Goal: Find specific page/section: Find specific page/section

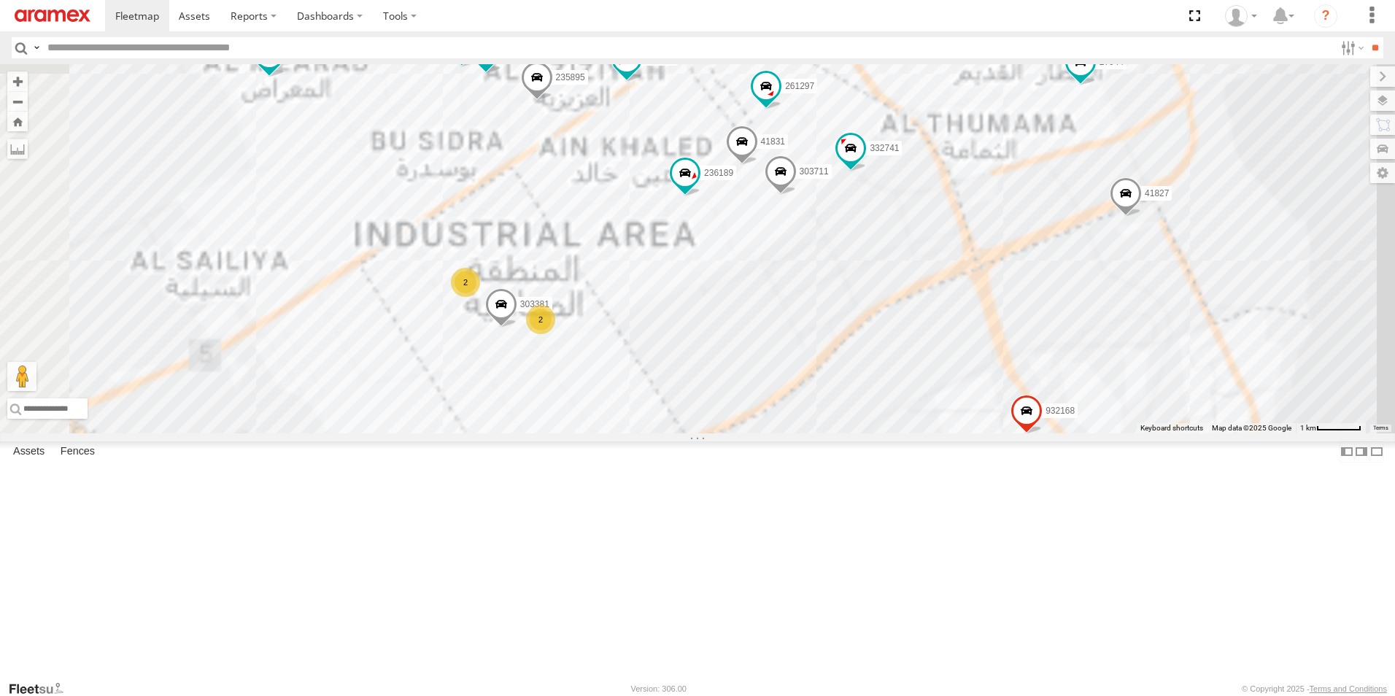
drag, startPoint x: 966, startPoint y: 418, endPoint x: 817, endPoint y: 570, distance: 212.6
click at [817, 434] on div "932168 41827 179231 332741 261148 180264 308330 27016 303912 303988 26884 30396…" at bounding box center [697, 248] width 1395 height 369
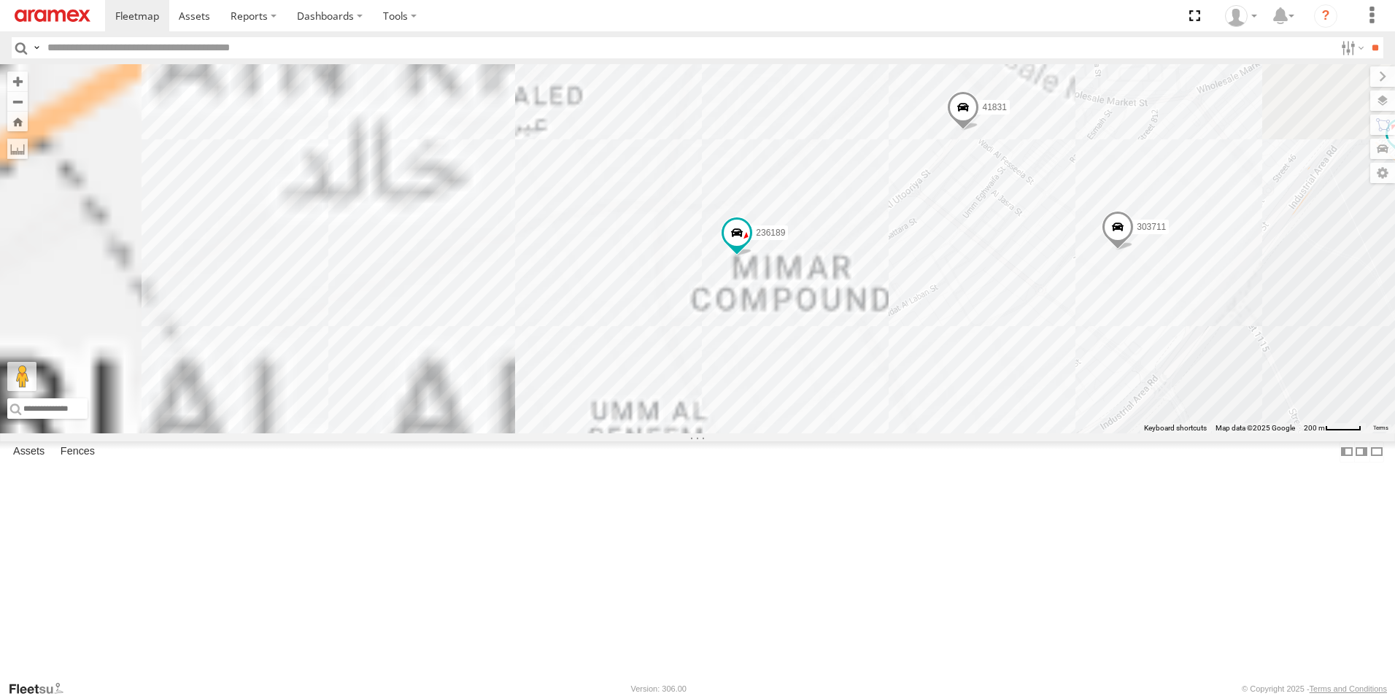
drag, startPoint x: 694, startPoint y: 436, endPoint x: 1098, endPoint y: 445, distance: 403.7
click at [1098, 434] on div "932168 41827 179231 332741 261148 180264 308330 27016 303912 303988 26884 30396…" at bounding box center [697, 248] width 1395 height 369
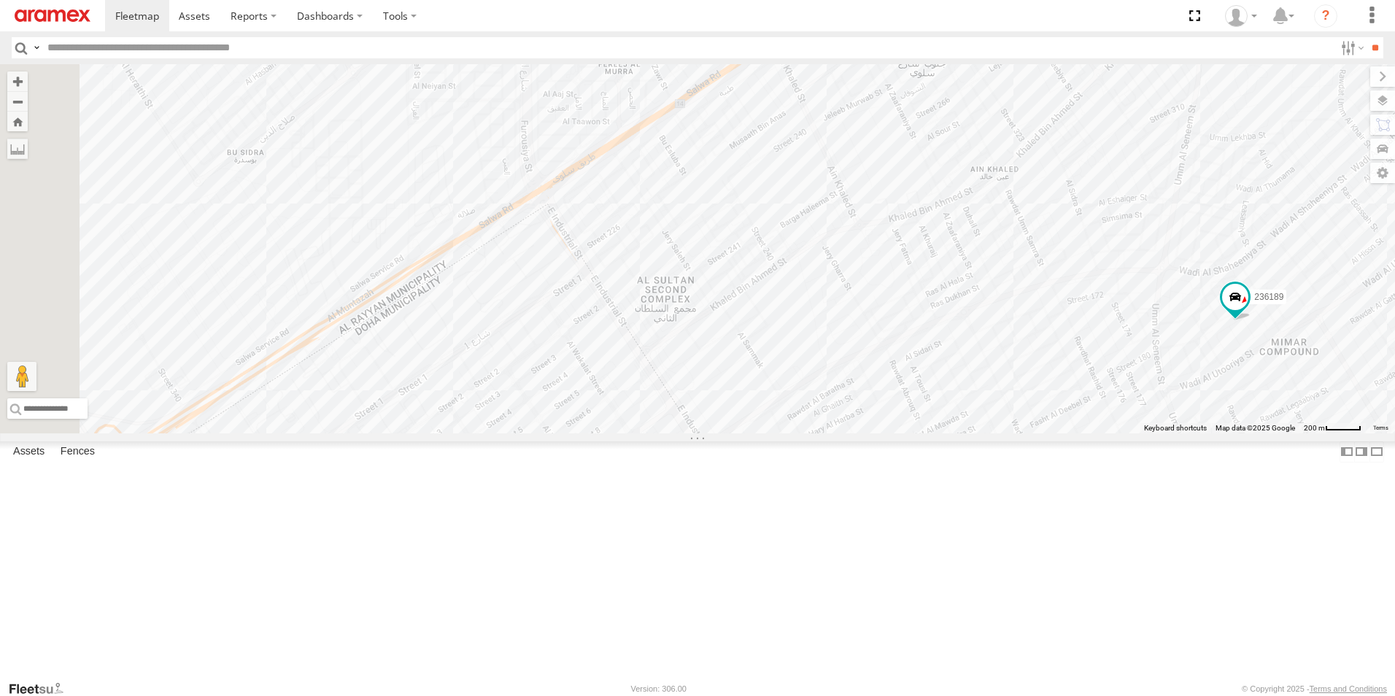
drag, startPoint x: 711, startPoint y: 456, endPoint x: 1113, endPoint y: 506, distance: 405.2
click at [1113, 434] on div "932168 41827 179231 332741 261148 180264 308330 27016 303912 303988 26884 30396…" at bounding box center [697, 248] width 1395 height 369
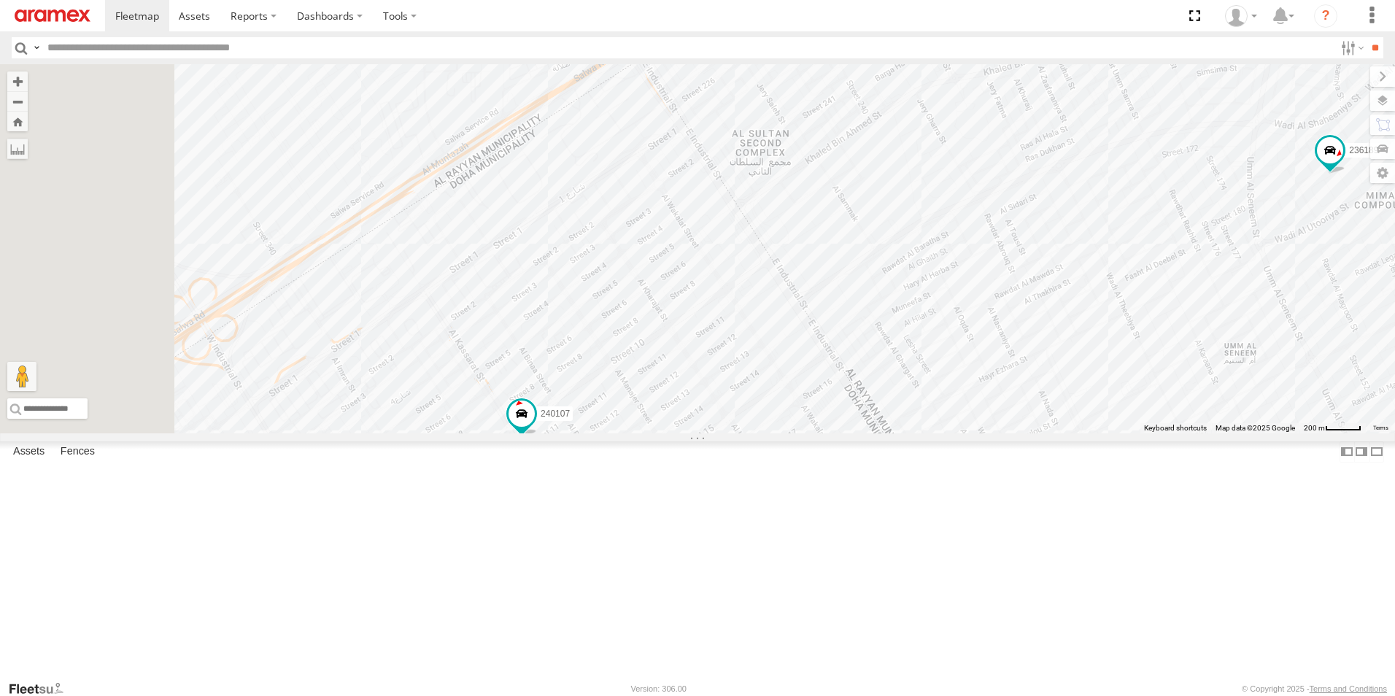
drag, startPoint x: 789, startPoint y: 385, endPoint x: 1020, endPoint y: 251, distance: 266.5
click at [1020, 251] on div "932168 41827 179231 332741 261148 180264 308330 27016 303912 303988 26884 30396…" at bounding box center [697, 248] width 1395 height 369
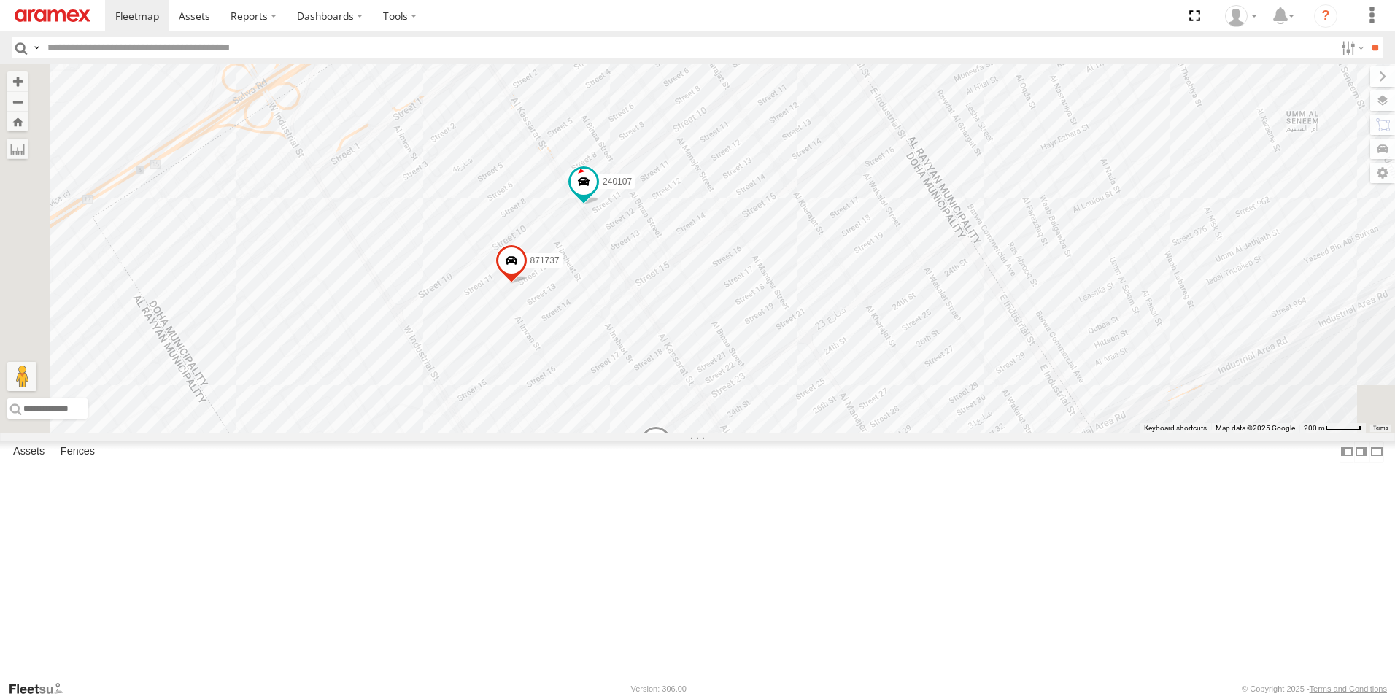
drag, startPoint x: 922, startPoint y: 305, endPoint x: 944, endPoint y: 233, distance: 75.7
click at [944, 233] on div "932168 41827 179231 332741 261148 180264 308330 27016 303912 303988 26884 30396…" at bounding box center [697, 248] width 1395 height 369
click at [597, 195] on span at bounding box center [584, 182] width 26 height 26
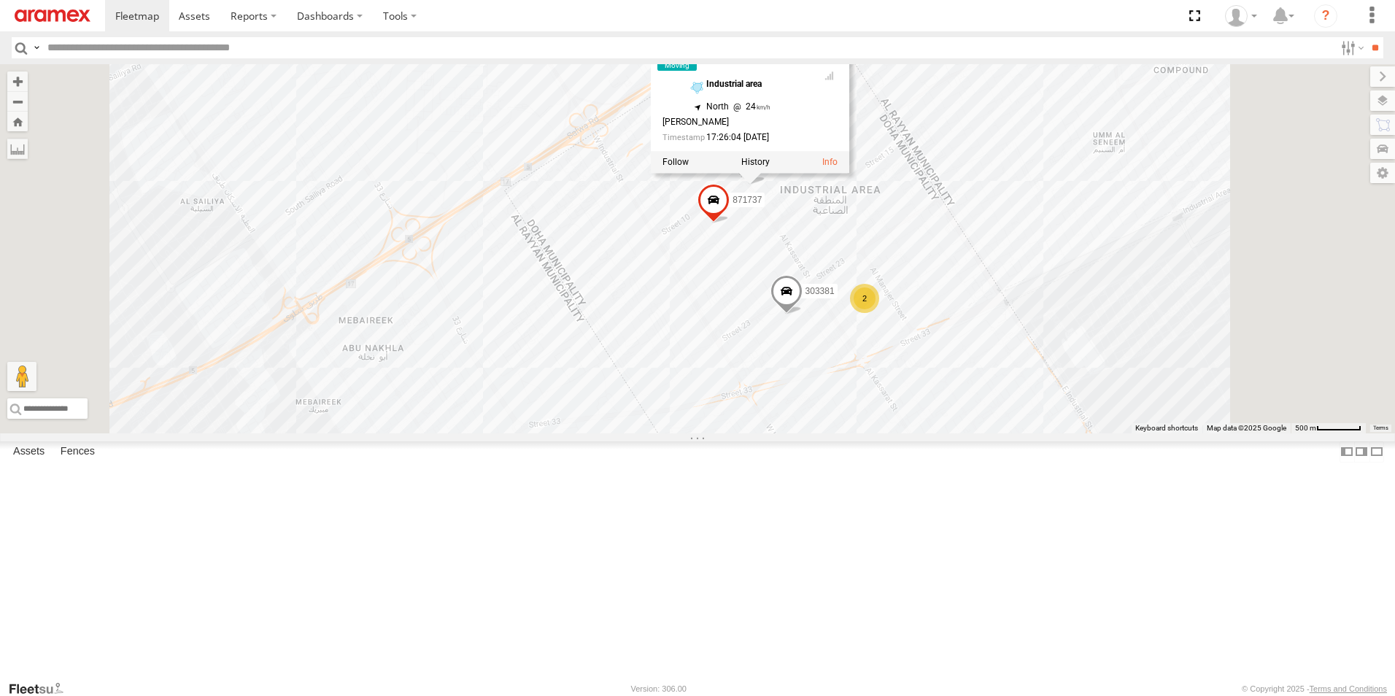
click at [782, 231] on div "932168 41827 179231 332741 261148 180264 308330 27016 303912 303988 26884 30396…" at bounding box center [697, 248] width 1395 height 369
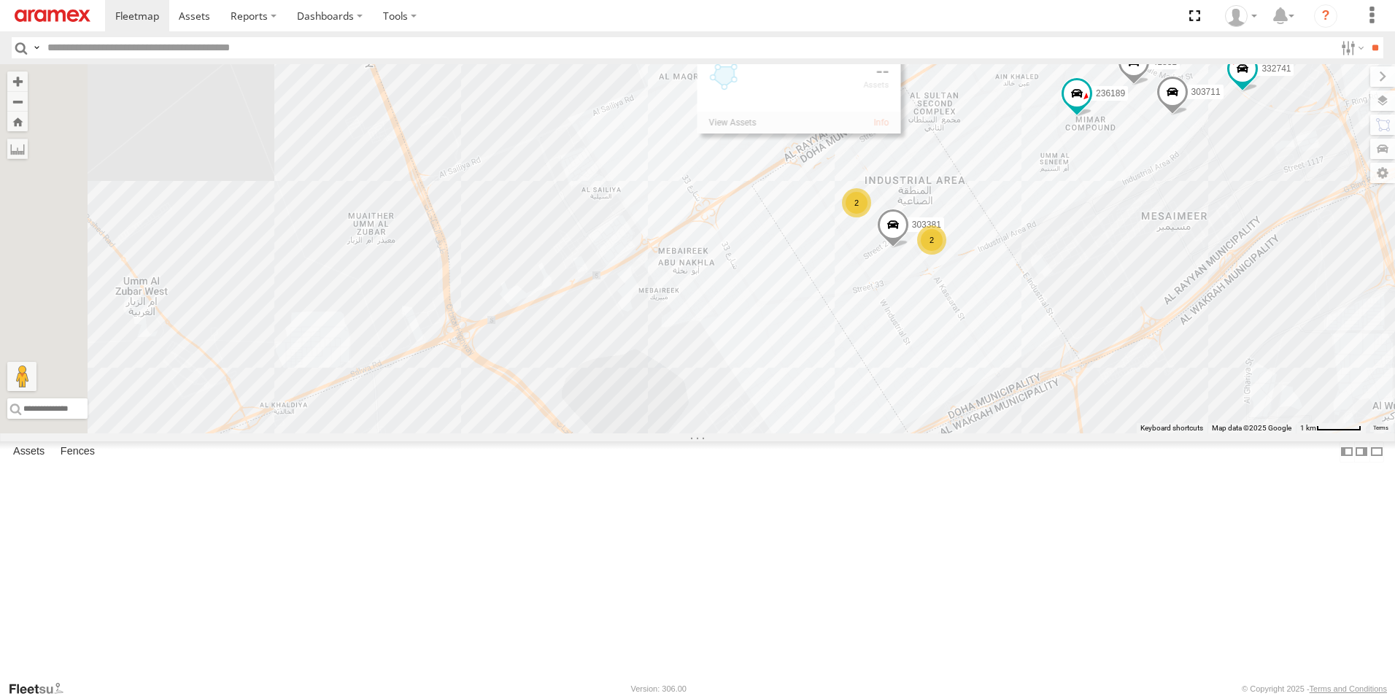
drag, startPoint x: 1184, startPoint y: 290, endPoint x: 918, endPoint y: 311, distance: 266.5
click at [918, 311] on div "932168 41827 179231 332741 261148 180264 308330 27016 303912 303988 26884 30396…" at bounding box center [697, 248] width 1395 height 369
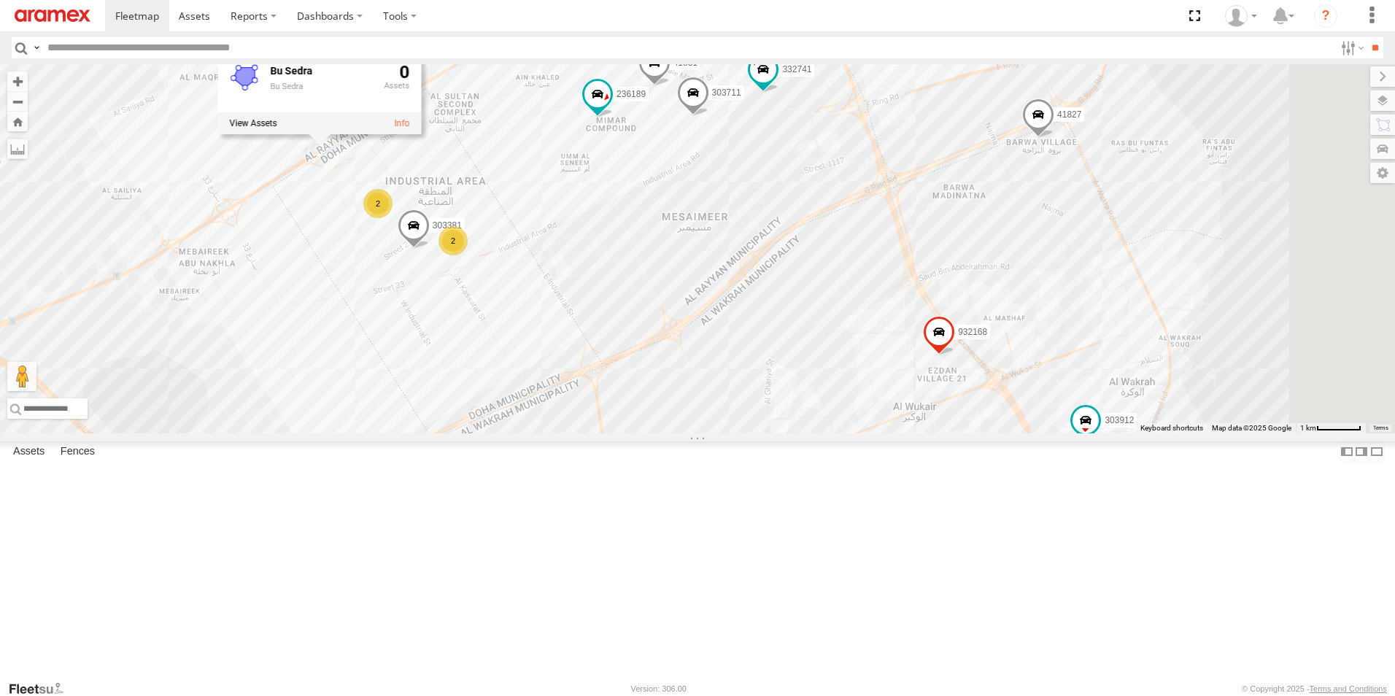
click at [430, 249] on span at bounding box center [414, 228] width 32 height 39
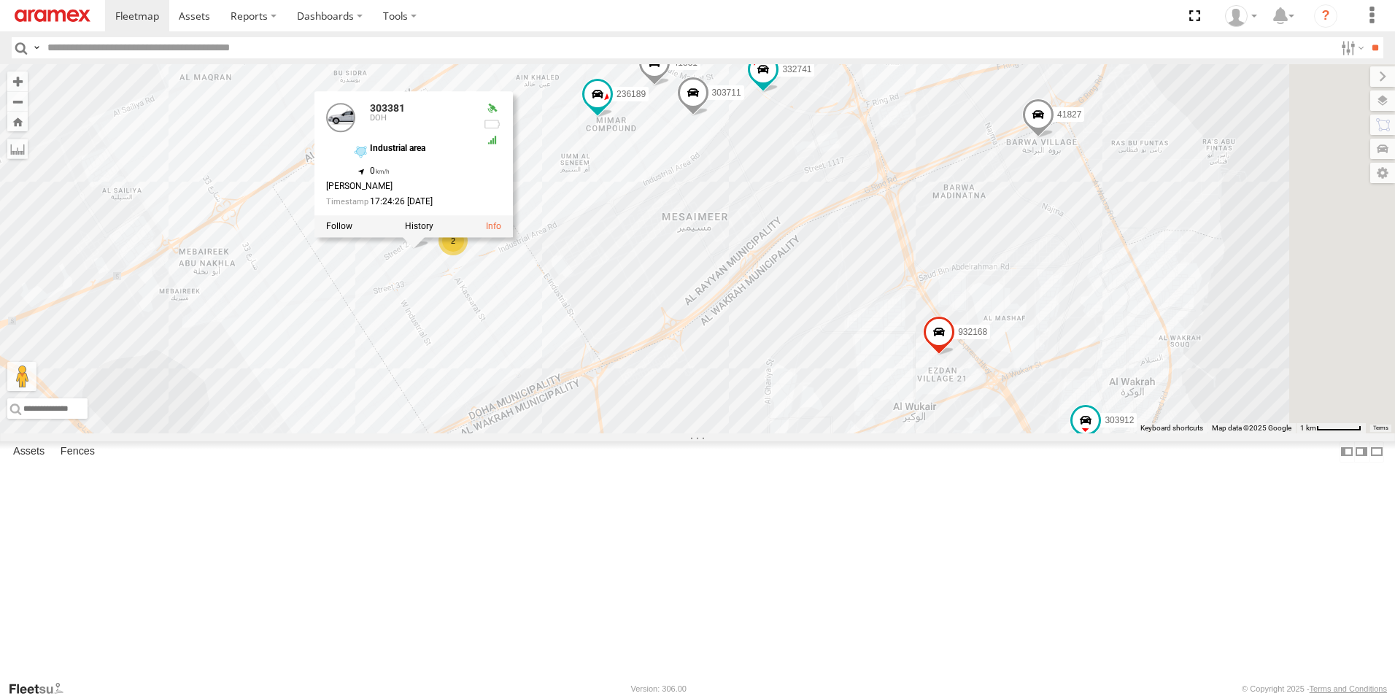
click at [928, 270] on div "932168 41827 179231 332741 261148 308330 27016 303912 303988 26884 303967 25135…" at bounding box center [697, 248] width 1395 height 369
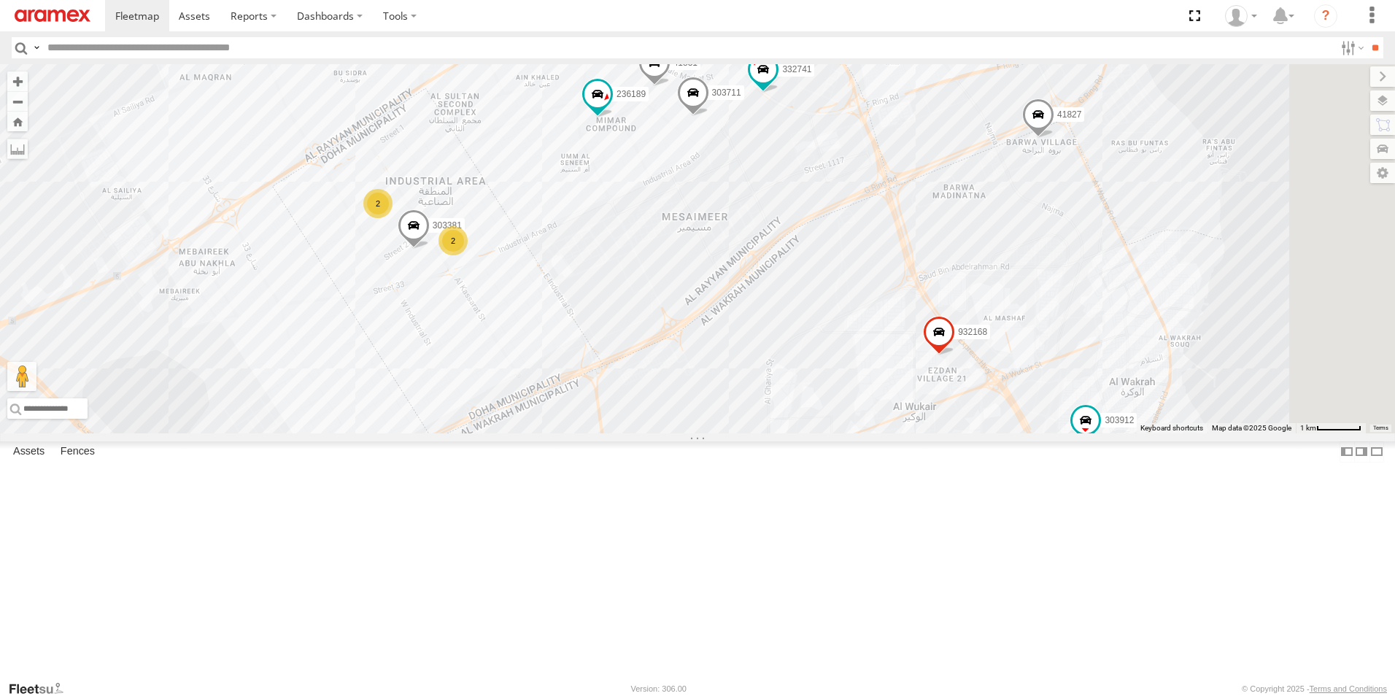
click at [468, 255] on div "2" at bounding box center [453, 240] width 29 height 29
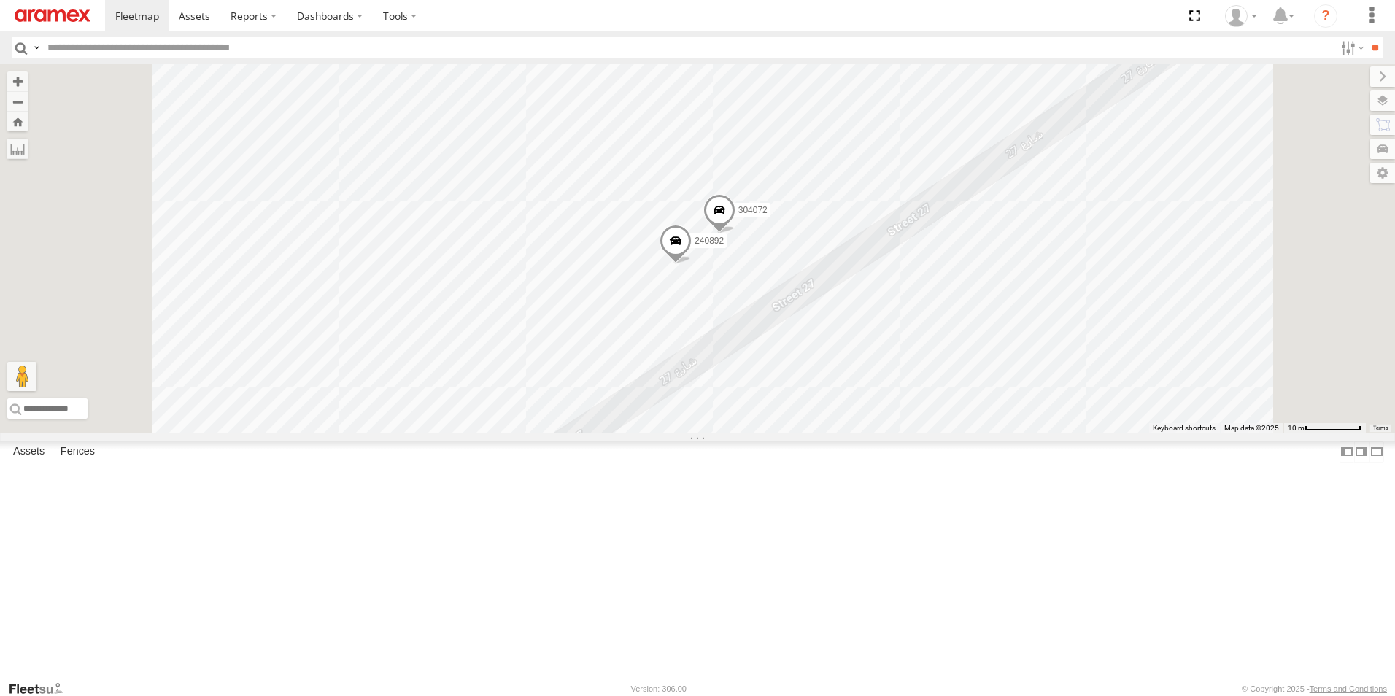
click at [692, 264] on span at bounding box center [676, 244] width 32 height 39
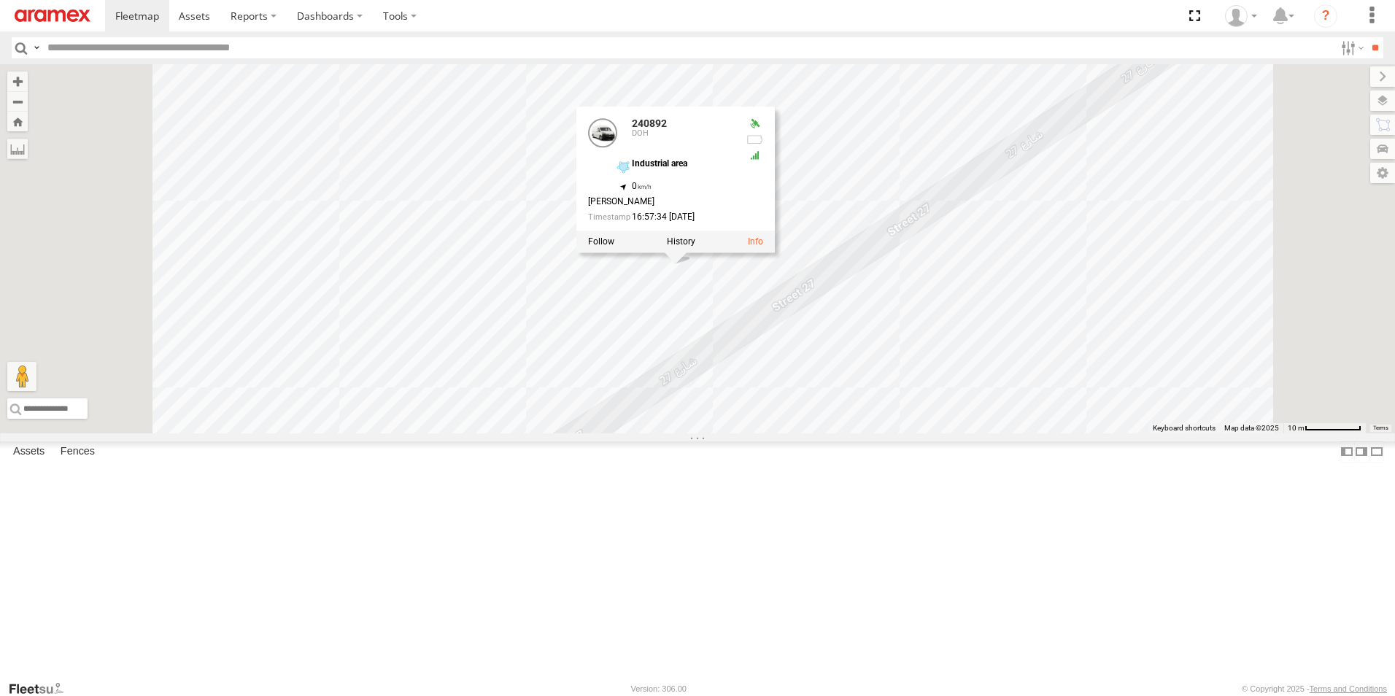
click at [1034, 316] on div "932168 41827 179231 332741 261148 308330 27016 303912 303988 26884 303967 25135…" at bounding box center [697, 248] width 1395 height 369
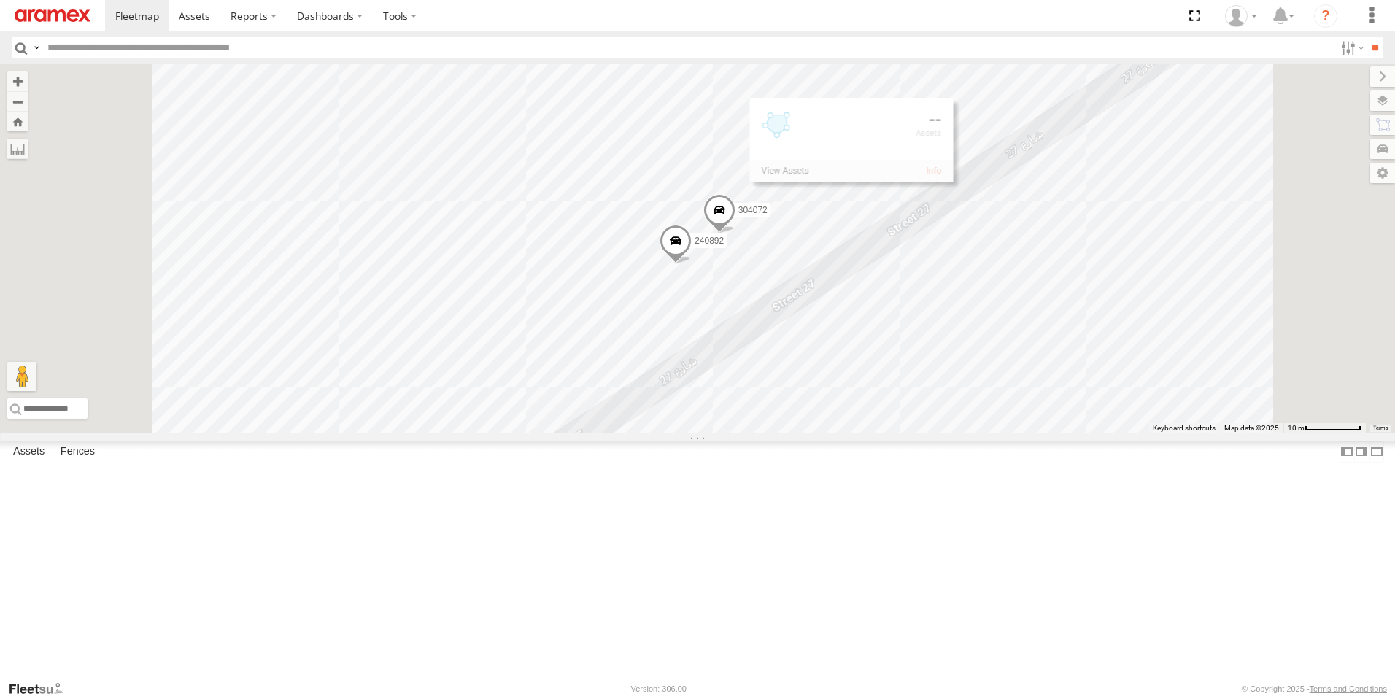
click at [736, 234] on span at bounding box center [720, 214] width 32 height 39
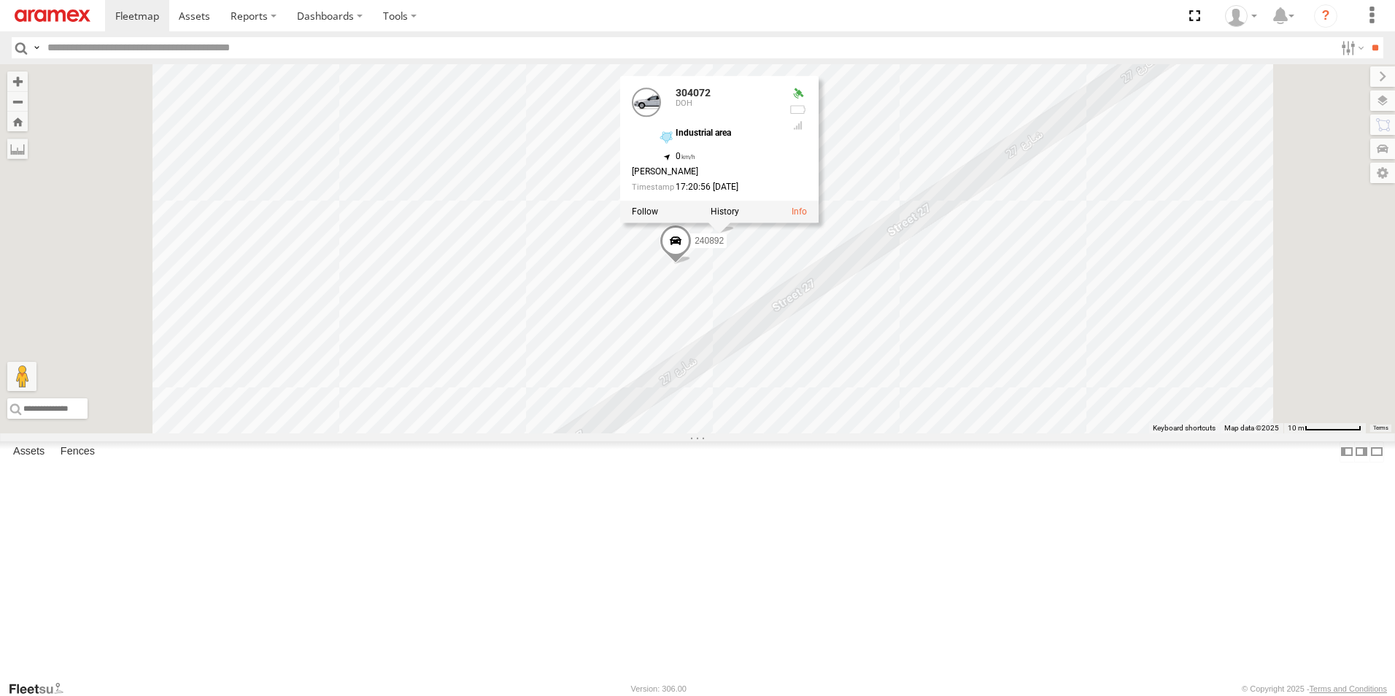
click at [1123, 283] on div "932168 41827 179231 332741 261148 308330 27016 303912 303988 26884 303967 25135…" at bounding box center [697, 248] width 1395 height 369
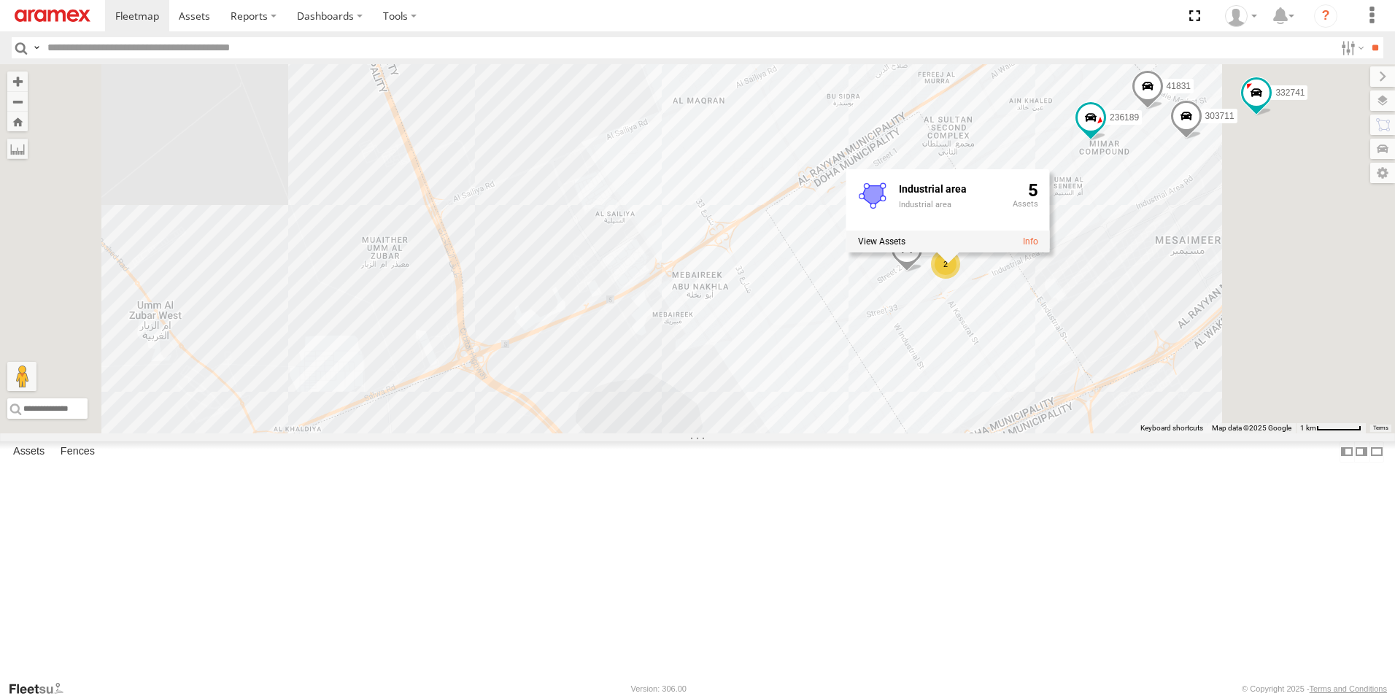
drag, startPoint x: 1196, startPoint y: 358, endPoint x: 956, endPoint y: 408, distance: 245.3
click at [1012, 434] on div "932168 41827 179231 332741 261148 308330 27016 303912 303988 26884 303967 25135…" at bounding box center [697, 248] width 1395 height 369
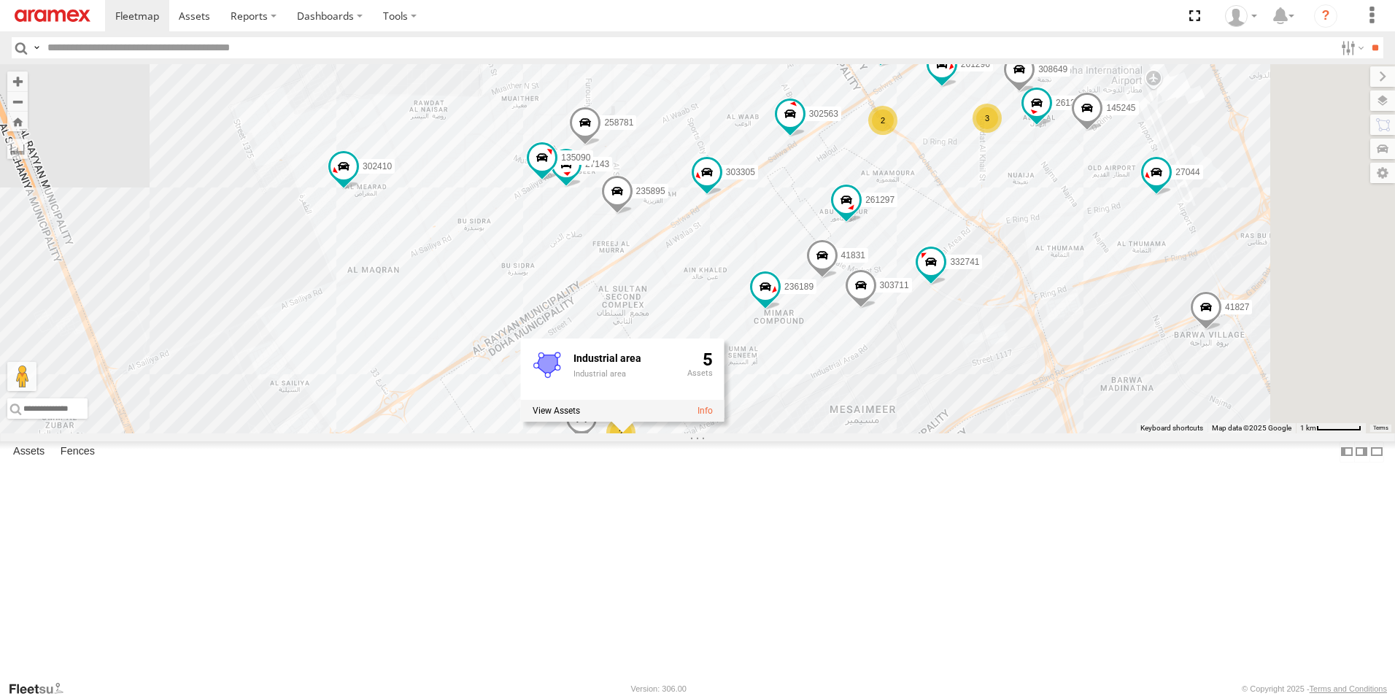
click at [466, 334] on div "932168 41827 179231 332741 261148 308330 27016 303912 26884 303967 251358 26917…" at bounding box center [697, 248] width 1395 height 369
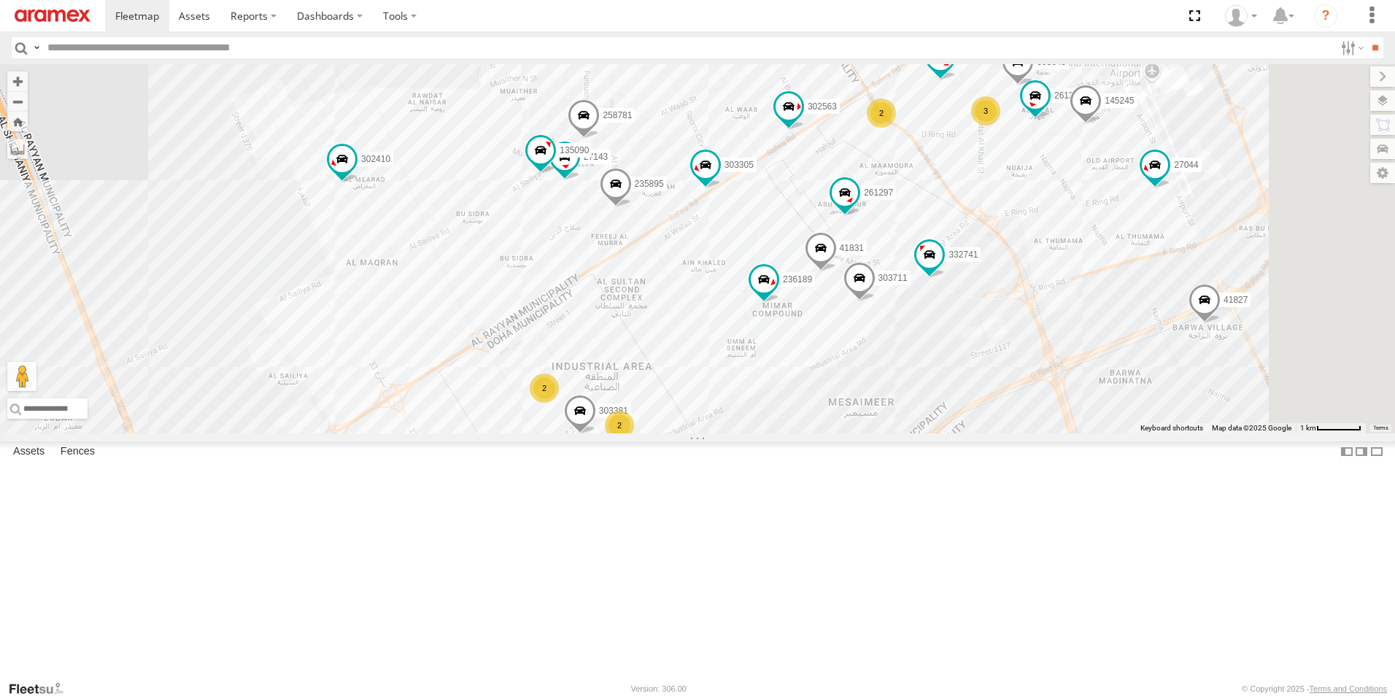
drag, startPoint x: 1052, startPoint y: 390, endPoint x: 972, endPoint y: 301, distance: 119.9
click at [972, 301] on div "302563 261268 235895 235846 303381 258781 932168 261297 303711 145245 303305 26…" at bounding box center [697, 248] width 1395 height 369
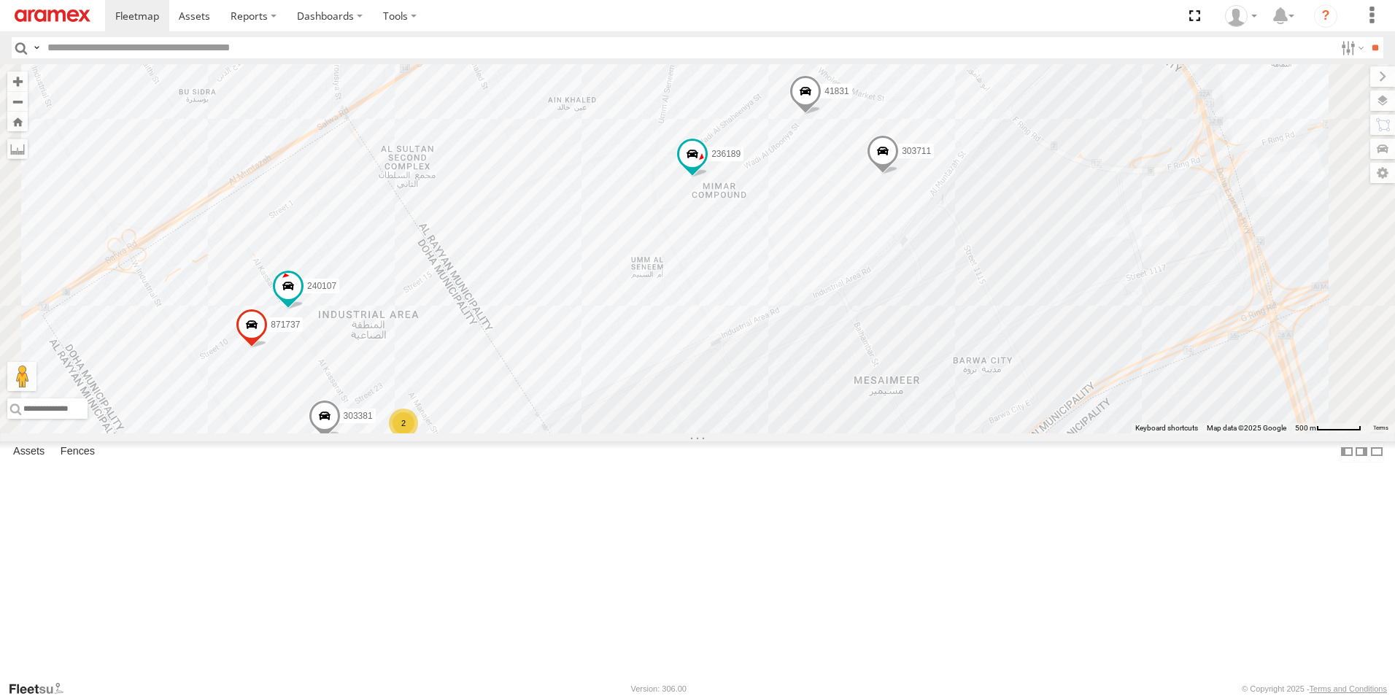
click at [561, 45] on input "text" at bounding box center [688, 47] width 1293 height 21
type input "******"
click at [1367, 37] on input "**" at bounding box center [1375, 47] width 17 height 21
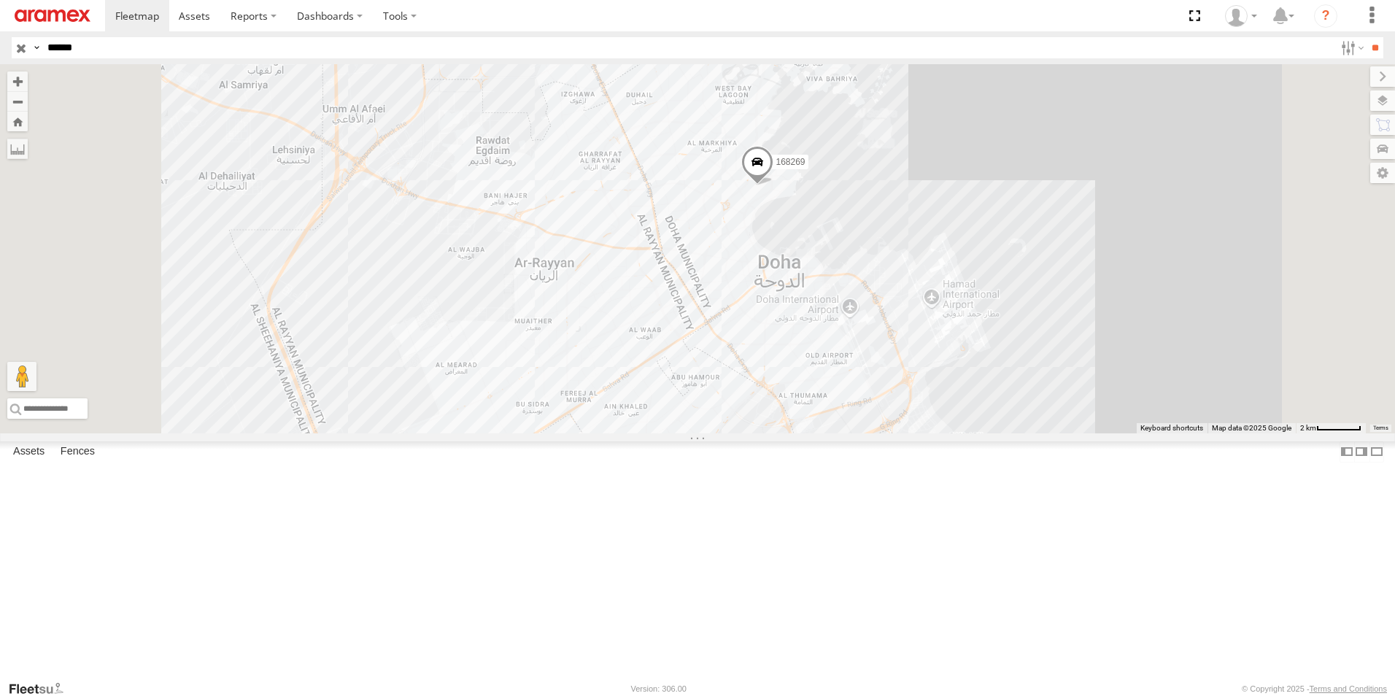
drag, startPoint x: 947, startPoint y: 402, endPoint x: 1001, endPoint y: 81, distance: 325.8
click at [1001, 81] on div "168269" at bounding box center [697, 248] width 1395 height 369
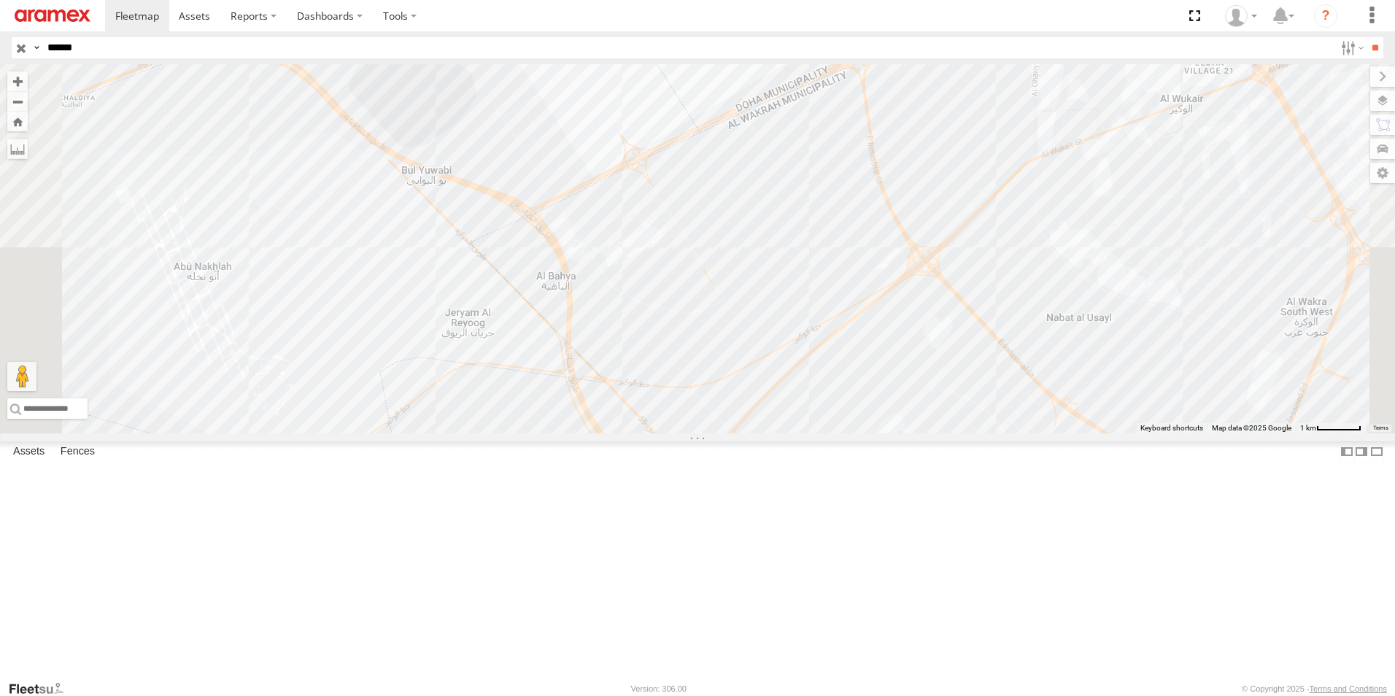
drag, startPoint x: 852, startPoint y: 285, endPoint x: 882, endPoint y: 539, distance: 255.7
click at [882, 434] on div "168269" at bounding box center [697, 248] width 1395 height 369
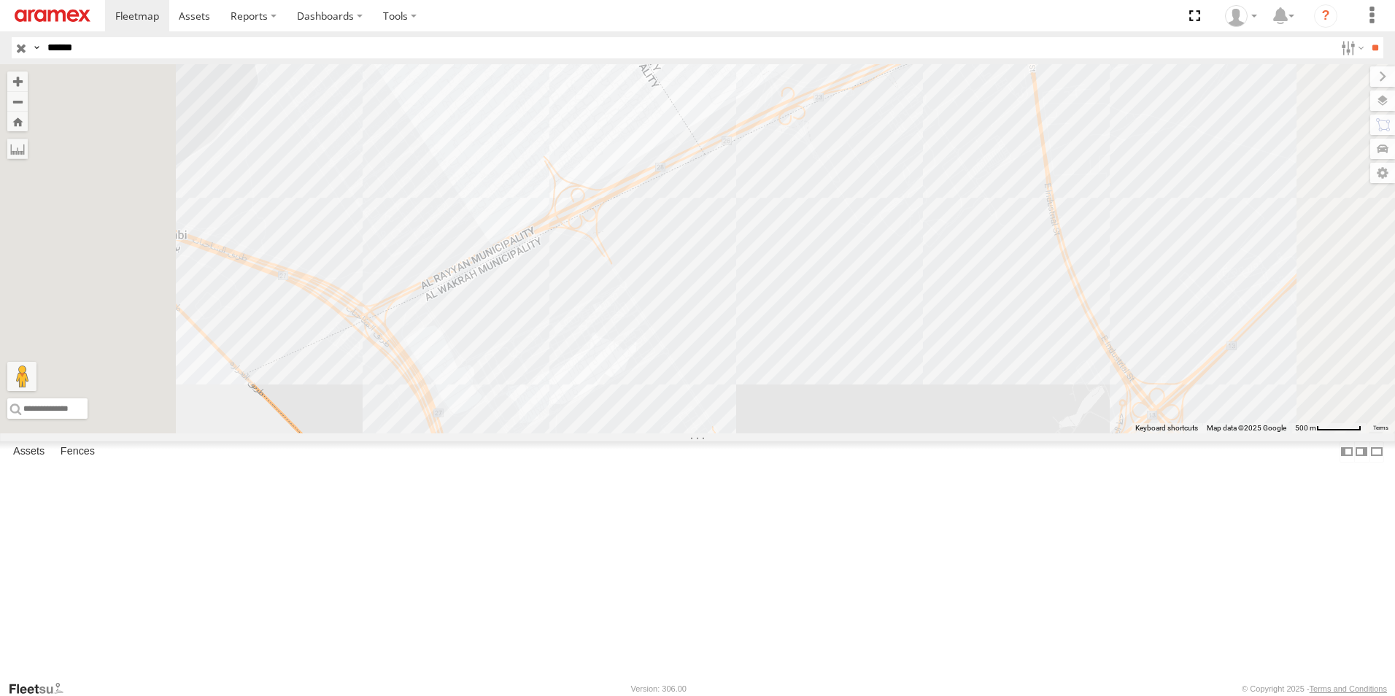
click at [28, 45] on input "button" at bounding box center [21, 47] width 19 height 21
